Goal: Transaction & Acquisition: Purchase product/service

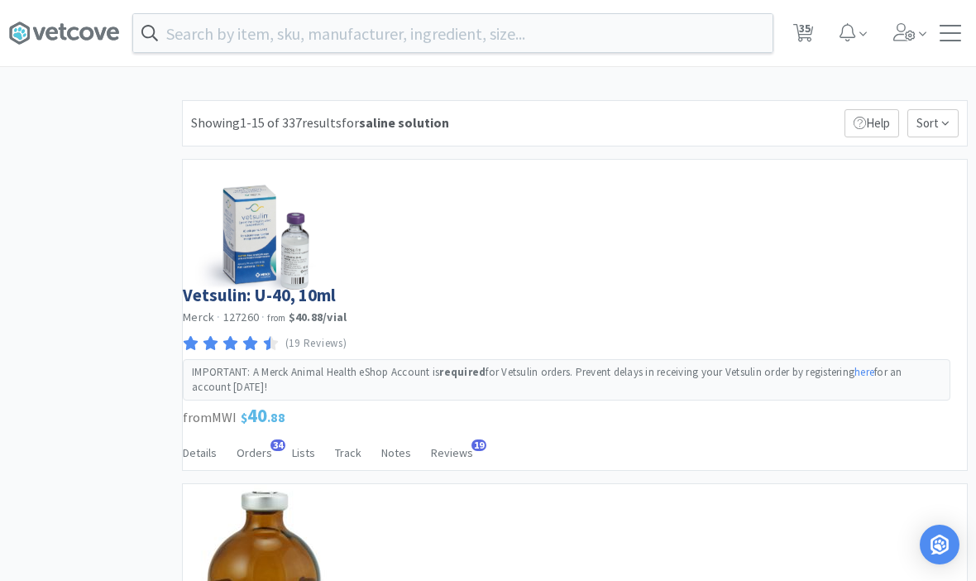
select select "1"
select select "50"
select select "3"
select select "5"
select select "1"
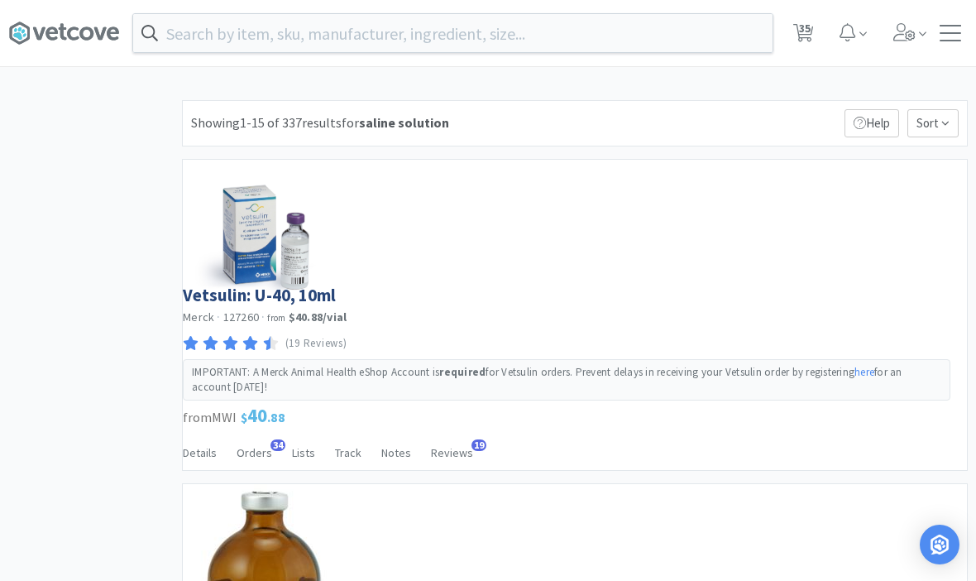
select select "4"
select select "1"
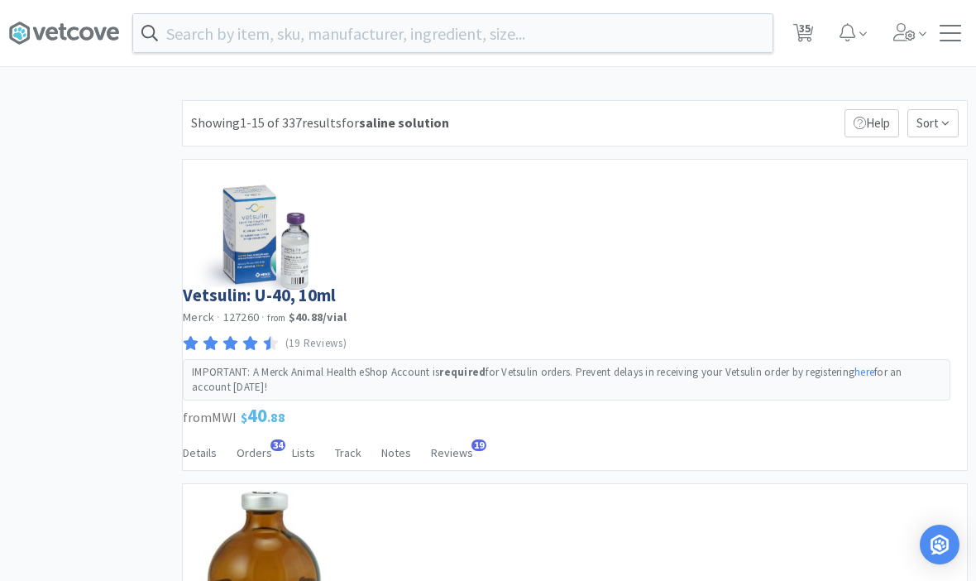
select select "1"
select select "2"
select select "3"
select select "2"
select select "1"
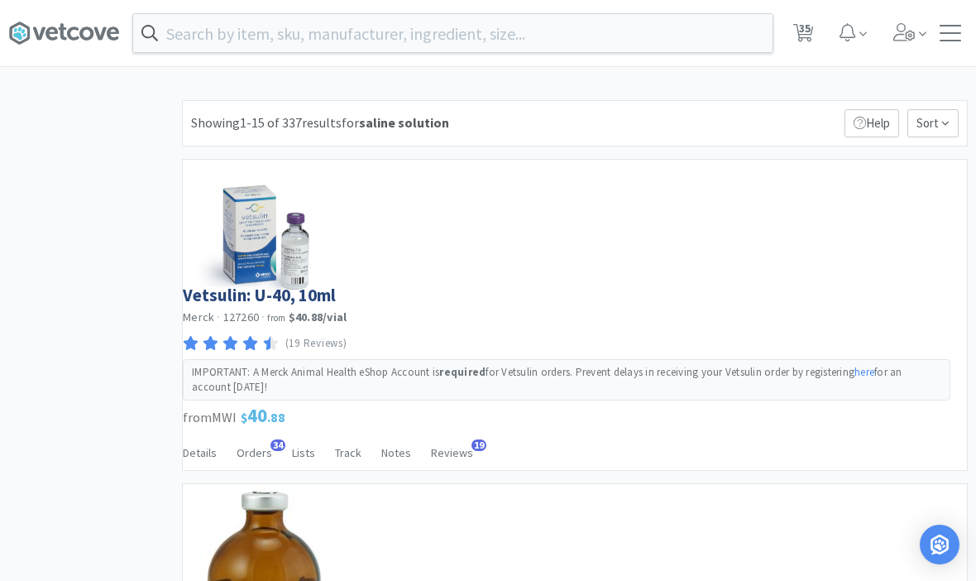
select select "3"
select select "1"
select select "3"
select select "5"
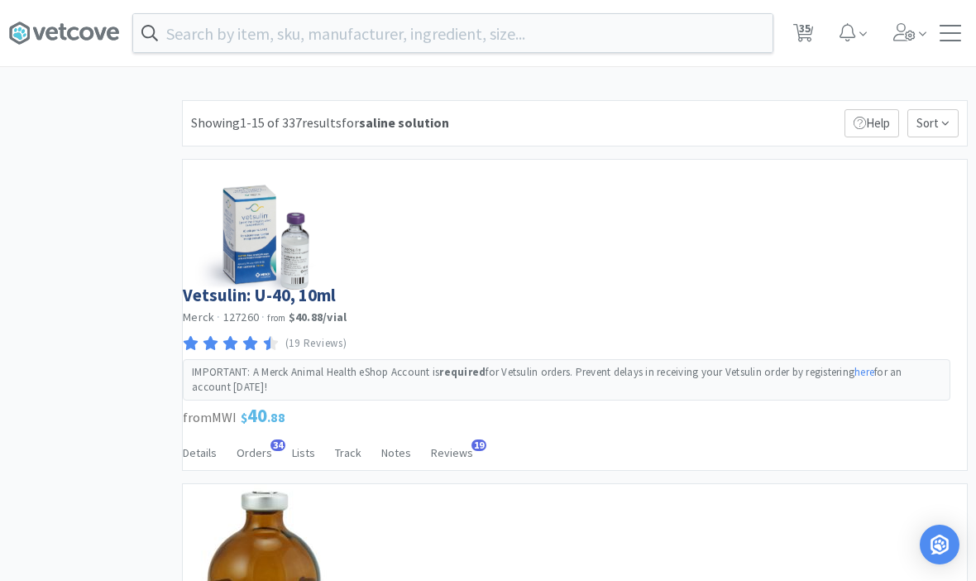
select select "10"
select select "1"
select select "3"
select select "2"
select select "1"
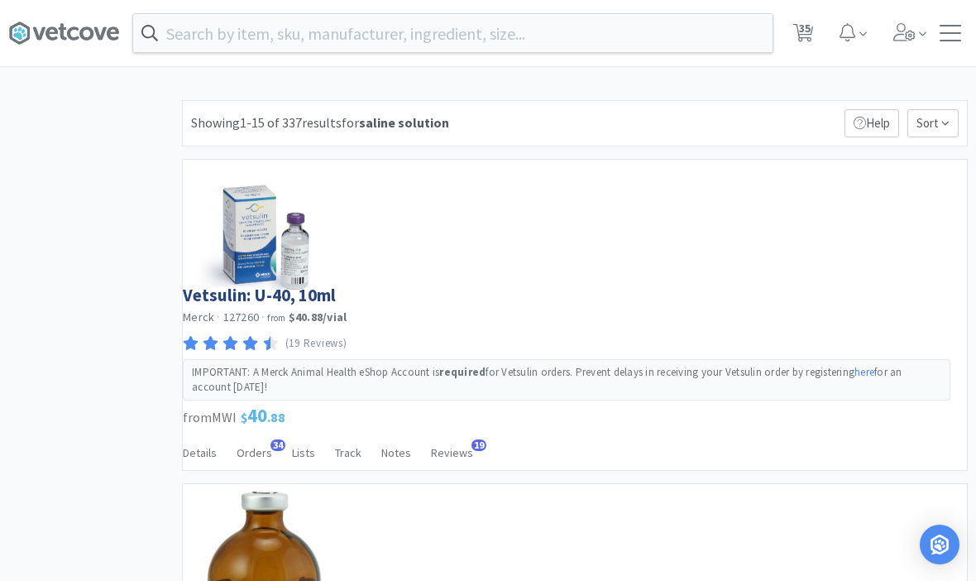
select select "2"
select select "1"
select select "5"
select select "100"
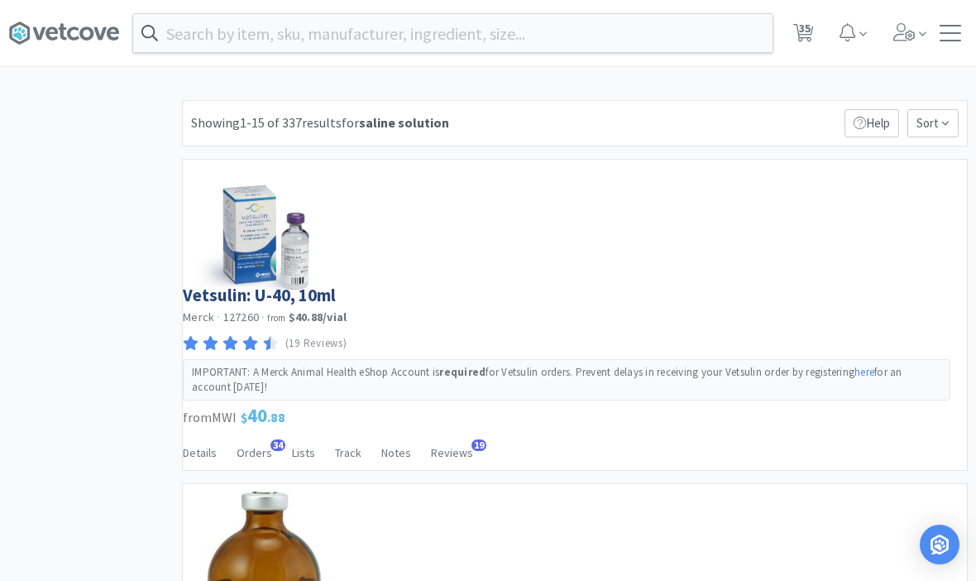
select select "2"
select select "1"
select select "5"
select select "1"
